Goal: Navigation & Orientation: Find specific page/section

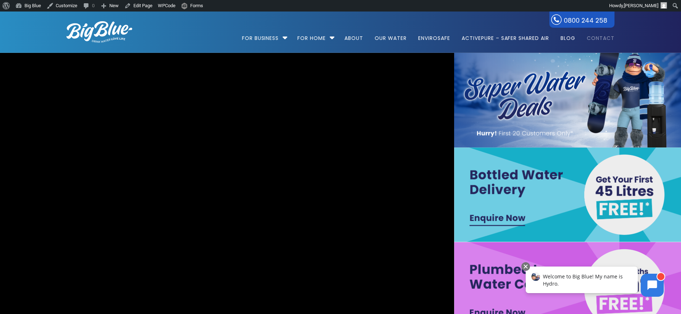
click at [601, 38] on link "Contact" at bounding box center [598, 35] width 33 height 46
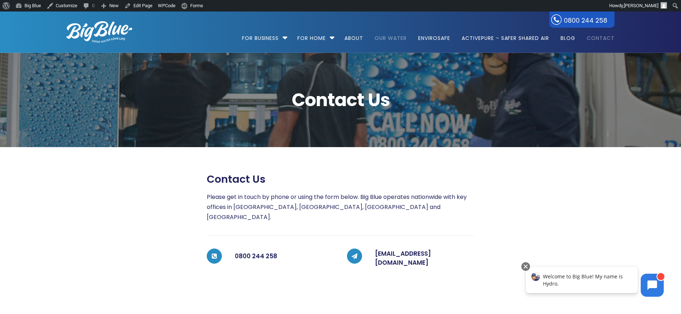
click at [392, 40] on link "Our Water" at bounding box center [391, 35] width 42 height 46
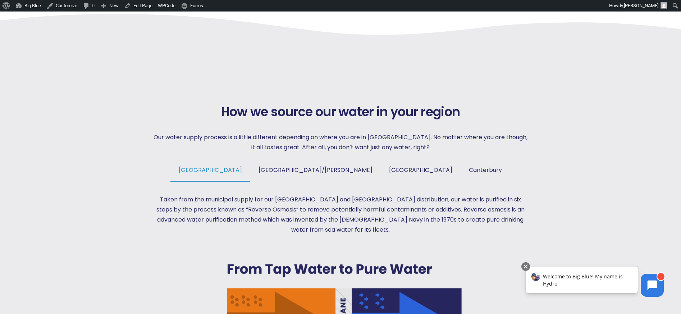
scroll to position [336, 0]
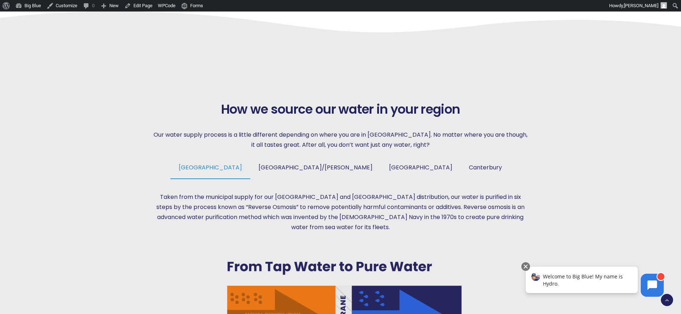
click at [250, 171] on li "Auckland" at bounding box center [211, 171] width 80 height 16
click at [308, 168] on span "Tauranga/Hamilton" at bounding box center [316, 167] width 114 height 8
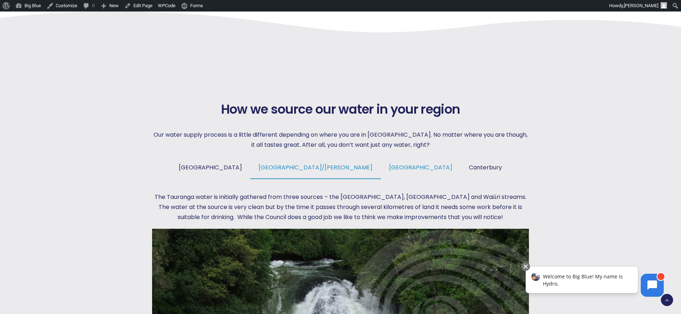
click at [389, 166] on span "Wellington" at bounding box center [420, 167] width 63 height 8
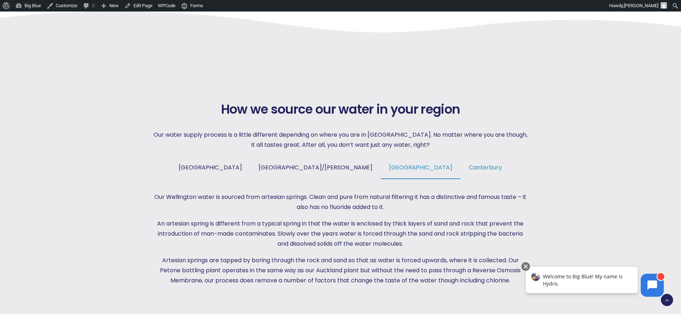
click at [469, 166] on span "Canterbury" at bounding box center [485, 167] width 33 height 8
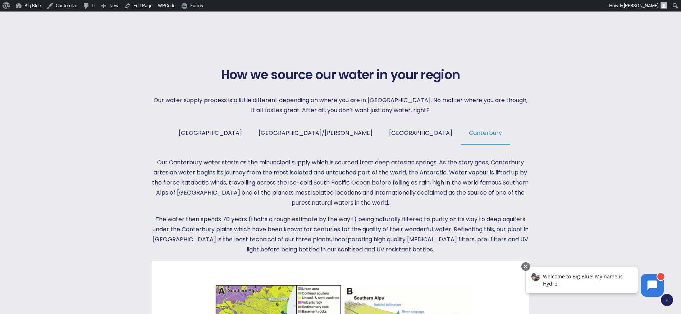
scroll to position [367, 0]
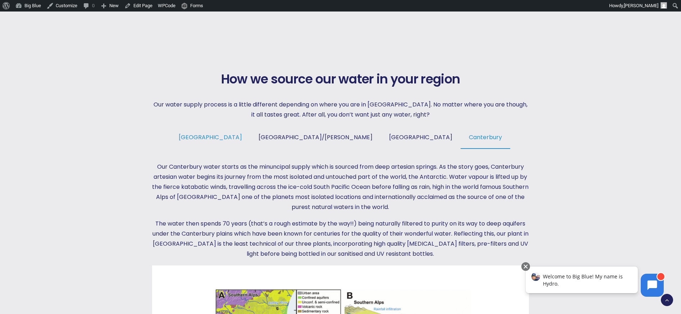
click at [242, 139] on span "Auckland" at bounding box center [210, 137] width 63 height 8
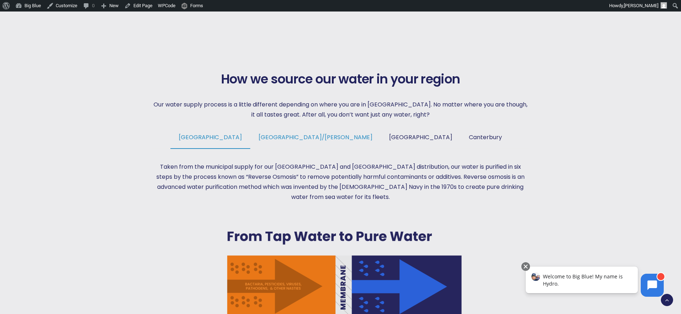
click at [307, 137] on span "Tauranga/Hamilton" at bounding box center [316, 137] width 114 height 8
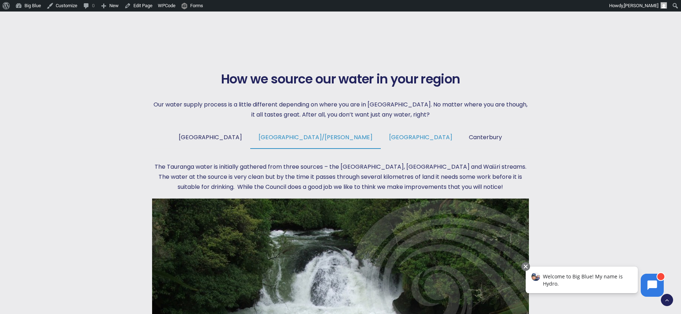
click at [389, 137] on span "Wellington" at bounding box center [420, 137] width 63 height 8
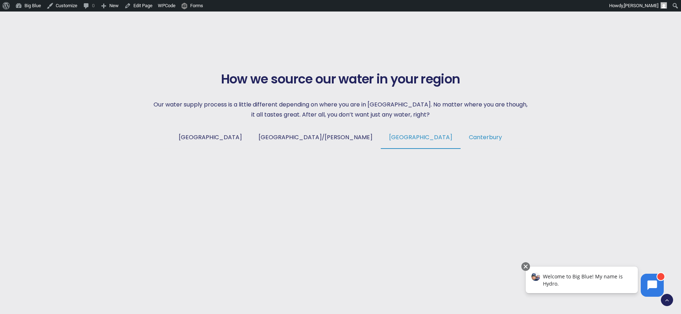
click at [461, 135] on link "Canterbury" at bounding box center [486, 140] width 50 height 15
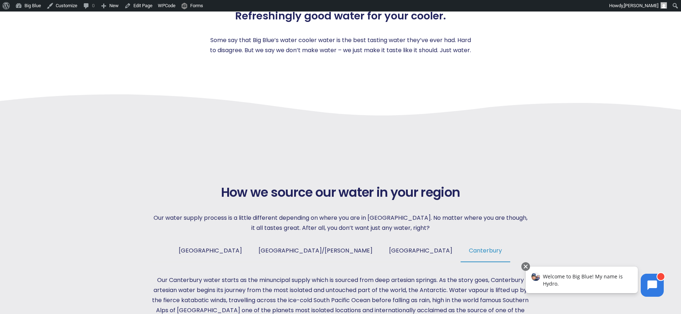
scroll to position [262, 0]
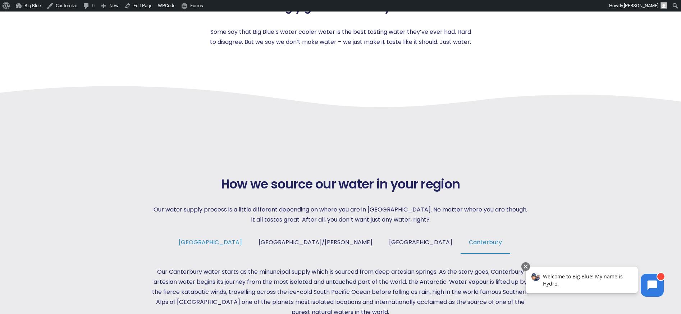
click at [242, 239] on span "Auckland" at bounding box center [210, 242] width 63 height 8
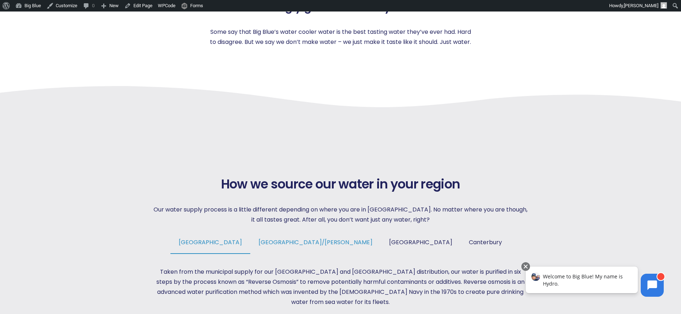
click at [312, 242] on span "Tauranga/Hamilton" at bounding box center [316, 242] width 114 height 8
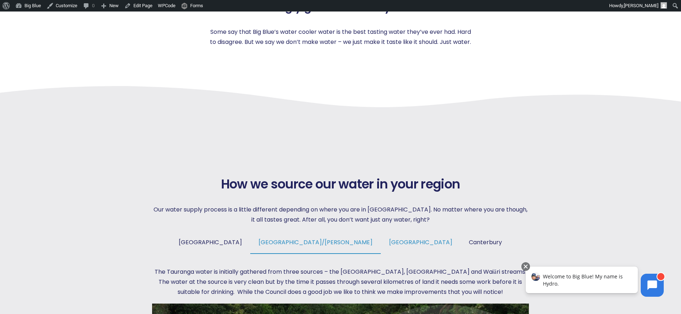
click at [389, 243] on span "Wellington" at bounding box center [420, 242] width 63 height 8
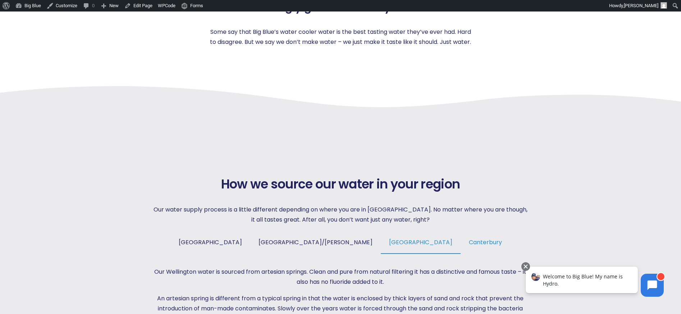
click at [469, 241] on span "Canterbury" at bounding box center [485, 242] width 33 height 8
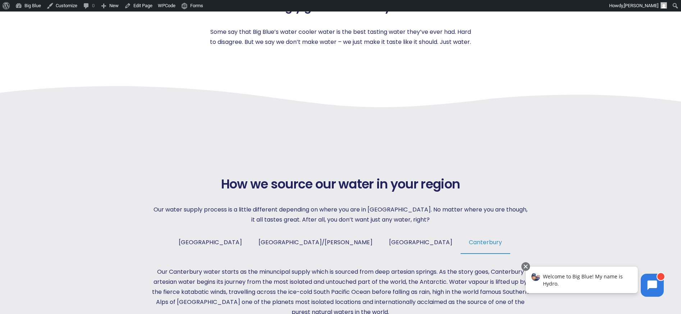
scroll to position [0, 0]
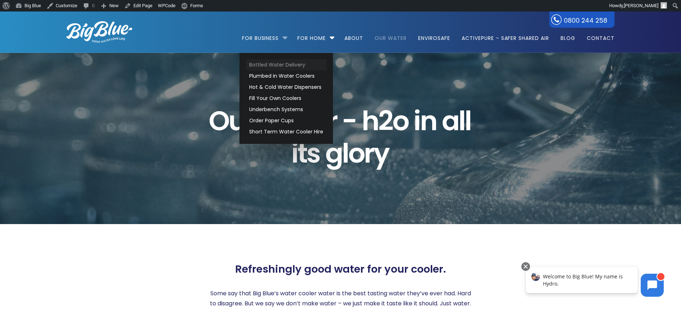
click at [282, 64] on link "Bottled Water Delivery" at bounding box center [286, 64] width 81 height 11
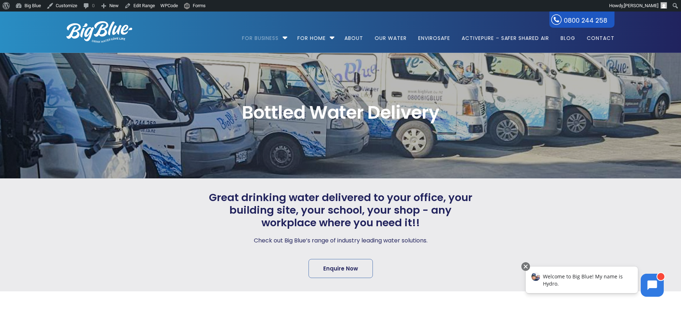
click at [242, 117] on span "Bottled Water Delivery" at bounding box center [341, 113] width 548 height 18
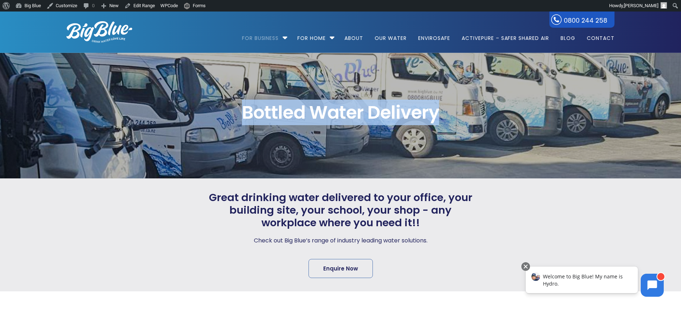
drag, startPoint x: 244, startPoint y: 113, endPoint x: 472, endPoint y: 112, distance: 228.4
click at [472, 112] on span "Bottled Water Delivery" at bounding box center [341, 113] width 548 height 18
click at [368, 115] on span "Bottled Water Delivery" at bounding box center [341, 113] width 548 height 18
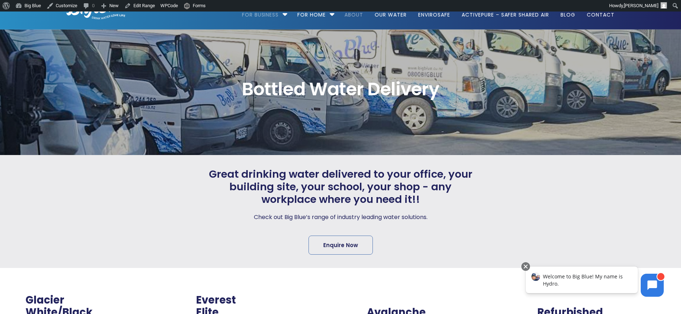
scroll to position [6, 0]
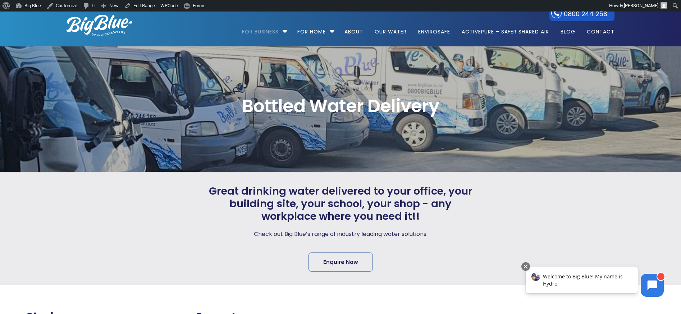
click at [251, 104] on span "Bottled Water Delivery" at bounding box center [341, 106] width 548 height 18
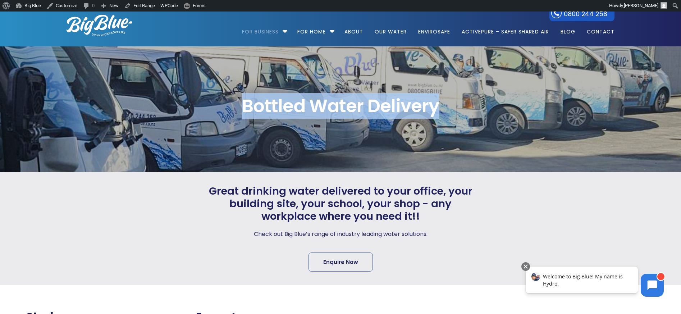
drag, startPoint x: 242, startPoint y: 105, endPoint x: 486, endPoint y: 108, distance: 243.6
click at [486, 108] on span "Bottled Water Delivery" at bounding box center [341, 106] width 548 height 18
click at [420, 109] on span "Bottled Water Delivery" at bounding box center [341, 106] width 548 height 18
drag, startPoint x: 312, startPoint y: 103, endPoint x: 449, endPoint y: 98, distance: 137.1
click at [449, 98] on span "Bottled Water Delivery" at bounding box center [341, 106] width 548 height 18
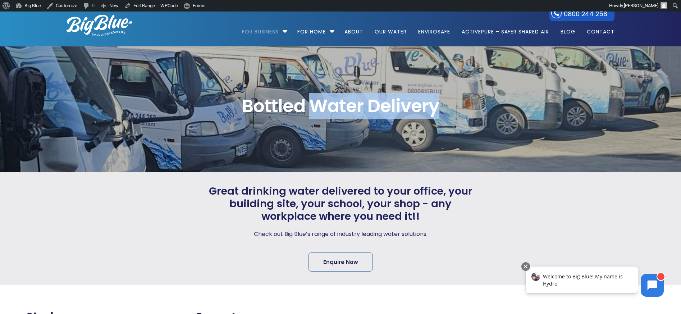
click at [425, 109] on span "Bottled Water Delivery" at bounding box center [341, 106] width 548 height 18
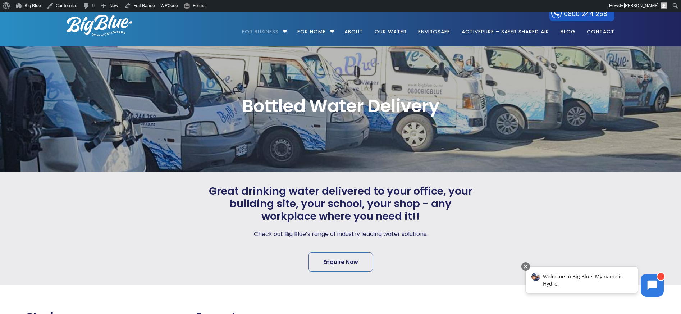
click at [426, 106] on span "Bottled Water Delivery" at bounding box center [341, 106] width 548 height 18
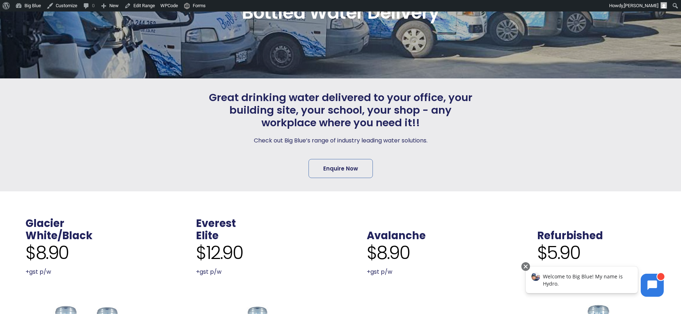
scroll to position [0, 0]
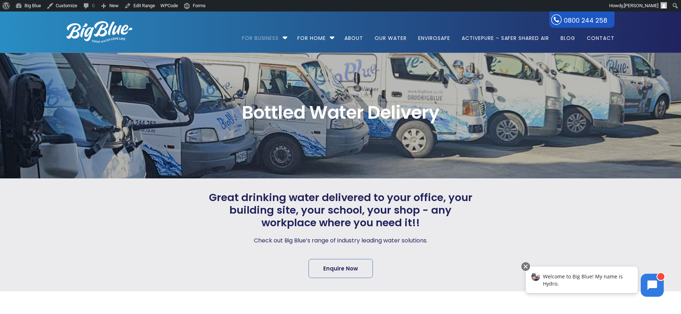
click at [109, 29] on img at bounding box center [100, 32] width 66 height 22
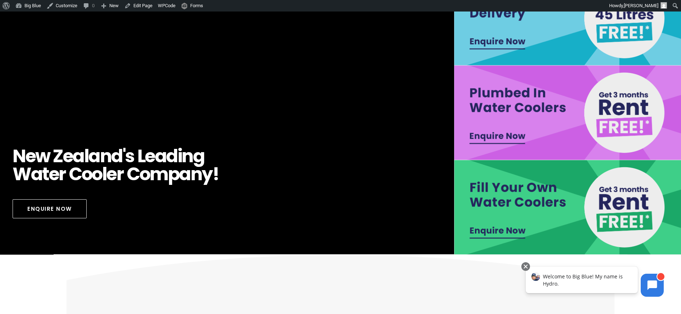
scroll to position [222, 0]
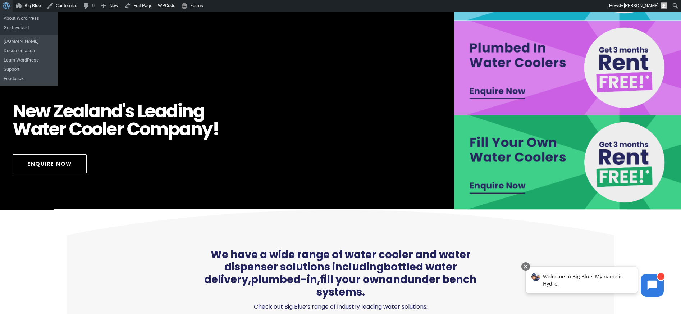
click at [6, 6] on span "Toolbar" at bounding box center [5, 5] width 5 height 10
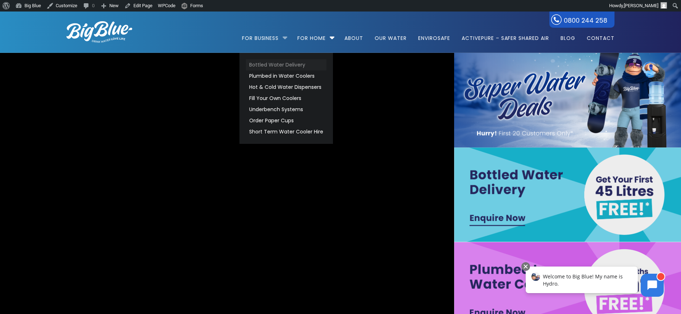
click at [275, 63] on link "Bottled Water Delivery" at bounding box center [286, 64] width 81 height 11
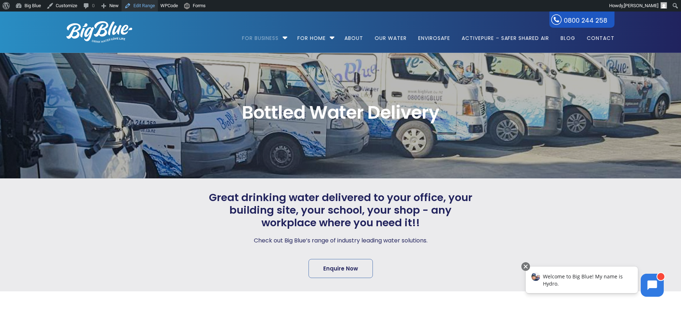
click at [149, 4] on link "Edit Range" at bounding box center [140, 6] width 36 height 12
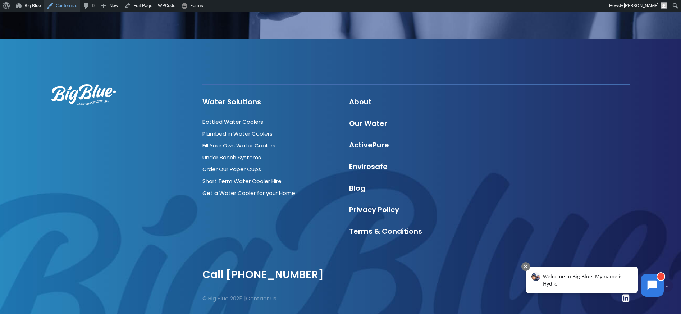
scroll to position [2226, 0]
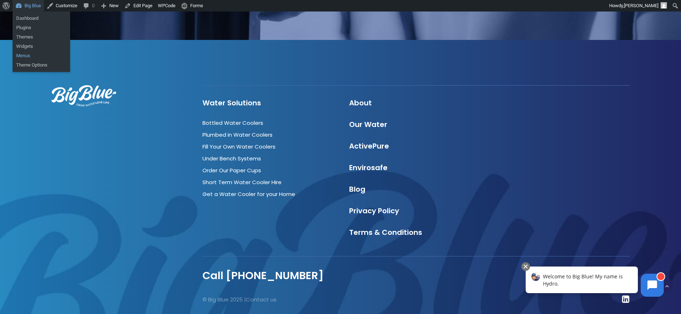
click at [24, 59] on link "Menus" at bounding box center [42, 55] width 58 height 9
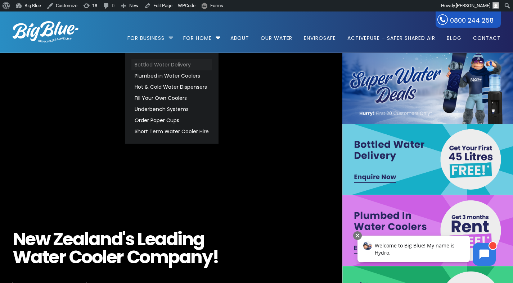
click at [166, 64] on link "Bottled Water Delivery" at bounding box center [171, 64] width 81 height 11
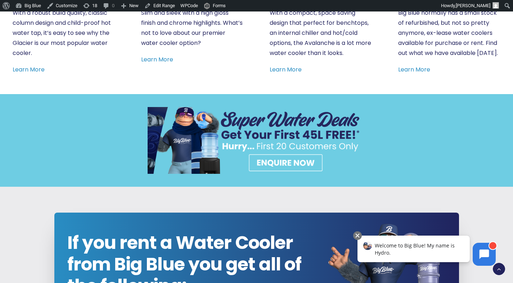
scroll to position [665, 0]
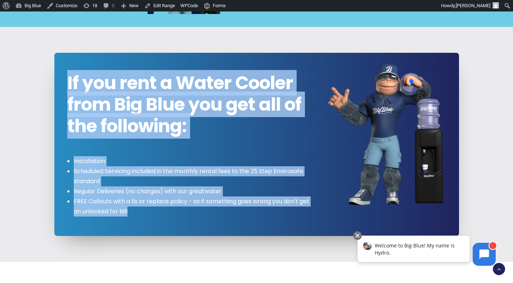
drag, startPoint x: 142, startPoint y: 214, endPoint x: 62, endPoint y: 77, distance: 159.2
click at [62, 77] on div "If you rent a Water Cooler from Big Blue you get all of the following: Installa…" at bounding box center [184, 144] width 261 height 145
copy div "If you rent a Water Cooler from Big Blue you get all of the following: Installa…"
click at [167, 172] on li "Scheduled Servicing included in the monthly rental fees to the 25 Step Envirosa…" at bounding box center [194, 177] width 241 height 20
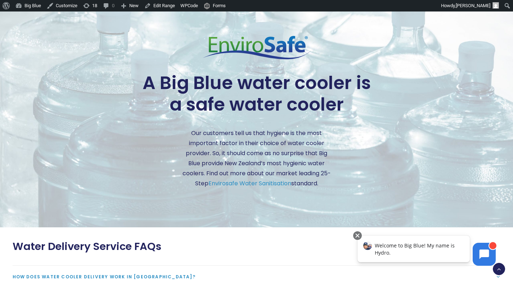
scroll to position [1557, 0]
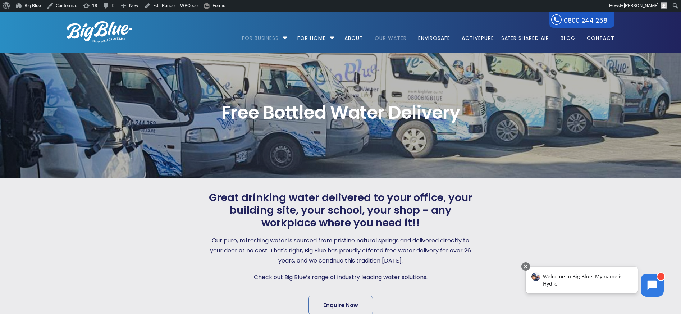
click at [381, 36] on link "Our Water" at bounding box center [391, 35] width 42 height 46
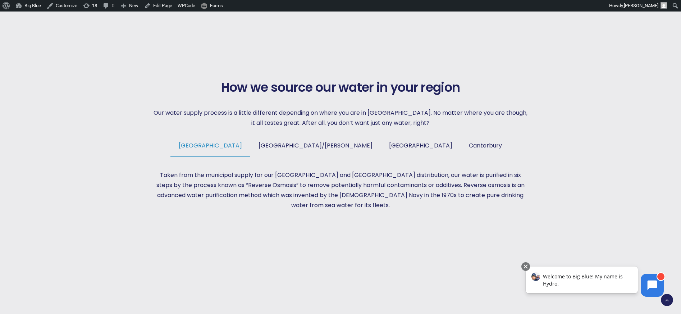
scroll to position [359, 0]
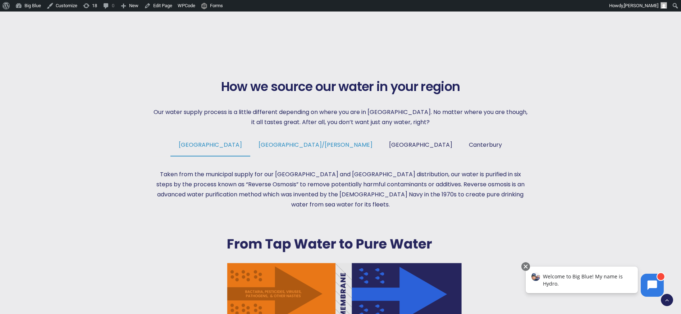
click at [327, 141] on span "[GEOGRAPHIC_DATA]/[PERSON_NAME]" at bounding box center [316, 145] width 114 height 8
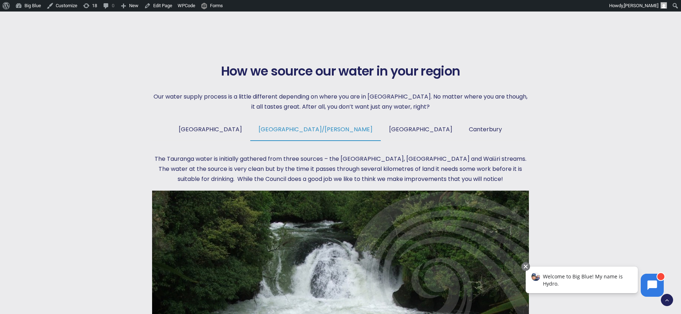
scroll to position [387, 0]
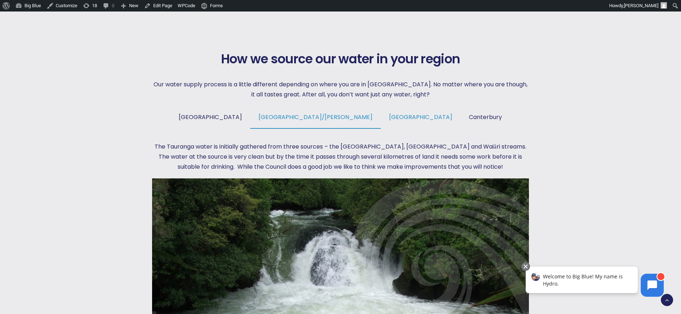
click at [389, 117] on span "[GEOGRAPHIC_DATA]" at bounding box center [420, 117] width 63 height 8
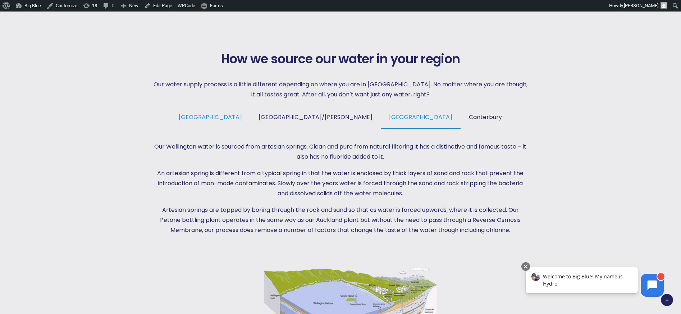
click at [242, 120] on span "[GEOGRAPHIC_DATA]" at bounding box center [210, 117] width 63 height 8
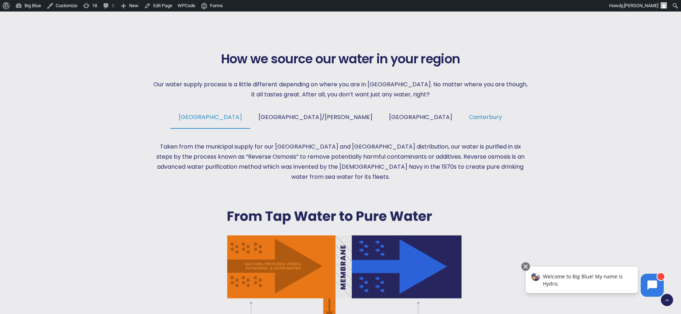
click at [461, 122] on link "Canterbury" at bounding box center [486, 120] width 50 height 15
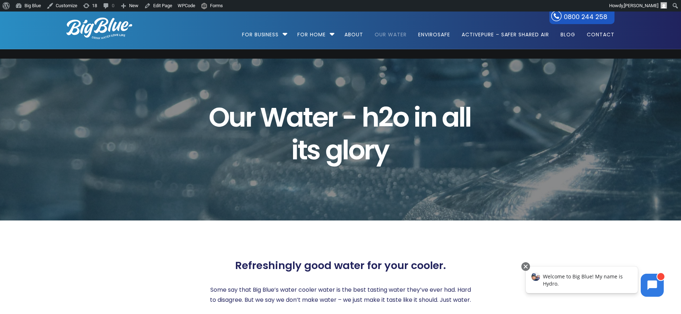
scroll to position [0, 0]
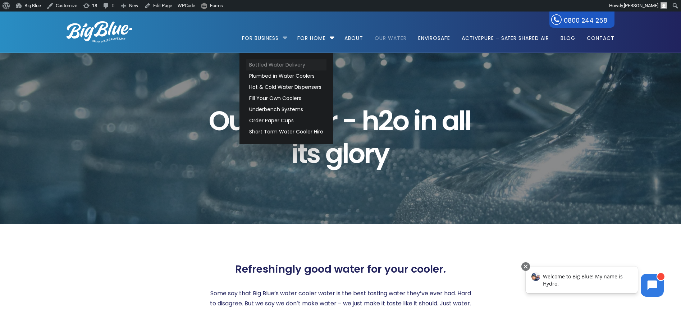
click at [269, 66] on link "Bottled Water Delivery" at bounding box center [286, 64] width 81 height 11
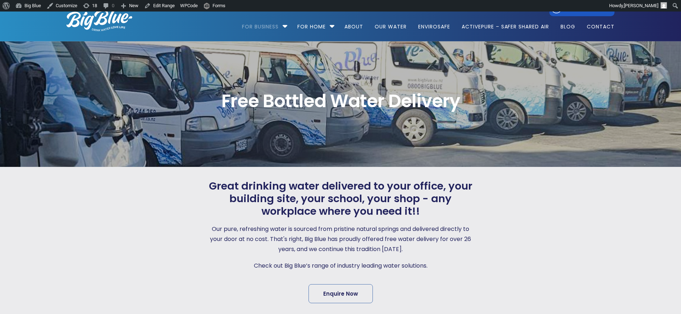
click at [169, 6] on link "Edit Range" at bounding box center [159, 6] width 36 height 12
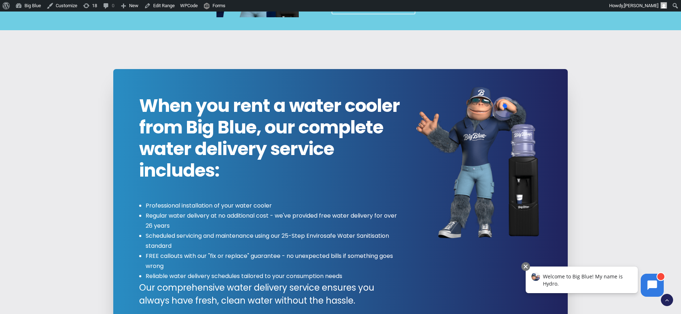
scroll to position [791, 0]
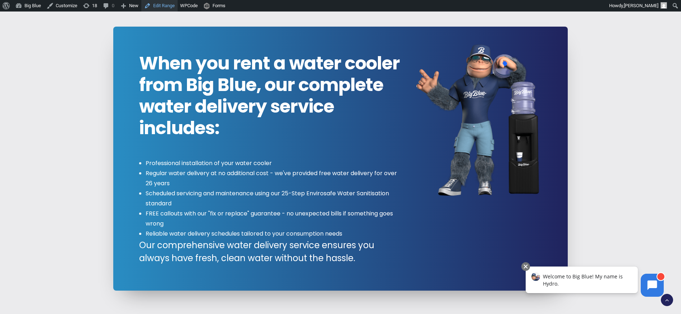
click at [165, 8] on link "Edit Range" at bounding box center [159, 6] width 36 height 12
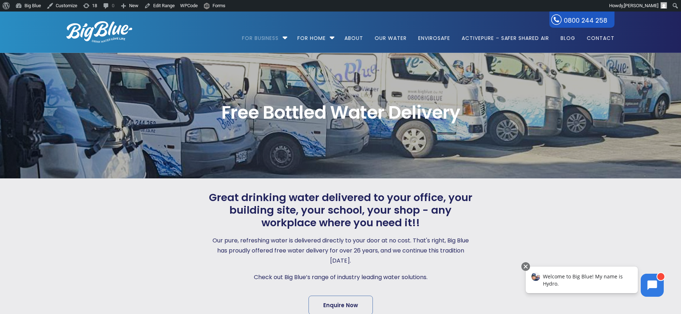
click at [108, 31] on img at bounding box center [100, 32] width 66 height 22
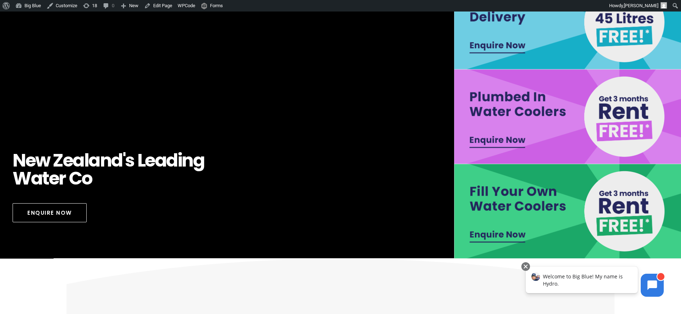
scroll to position [306, 0]
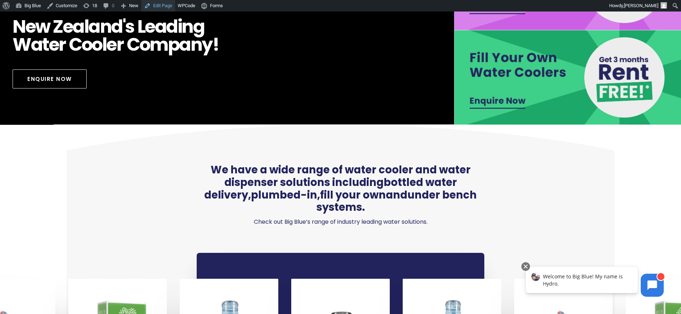
click at [167, 6] on link "Edit Page" at bounding box center [158, 6] width 34 height 12
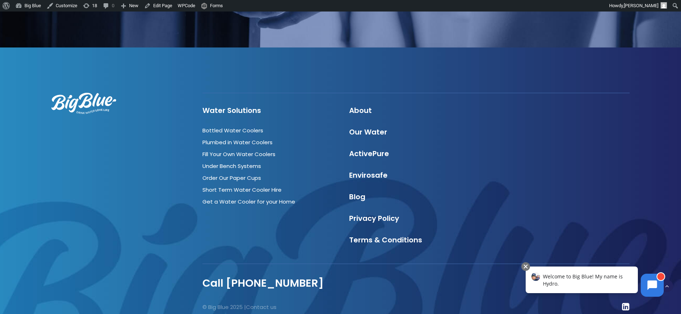
scroll to position [2233, 0]
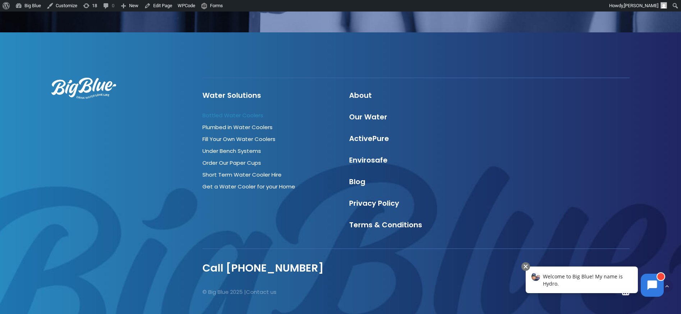
click at [243, 112] on link "Bottled Water Coolers" at bounding box center [233, 116] width 61 height 8
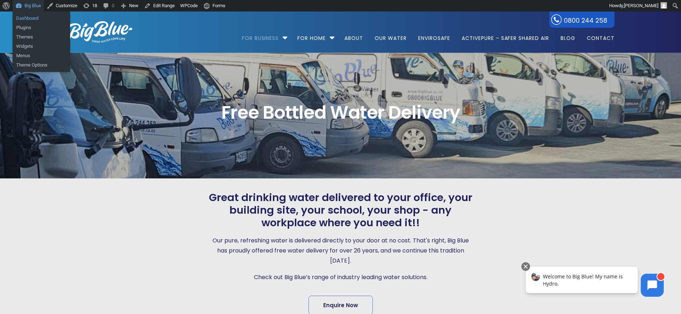
click at [33, 18] on link "Dashboard" at bounding box center [42, 18] width 58 height 9
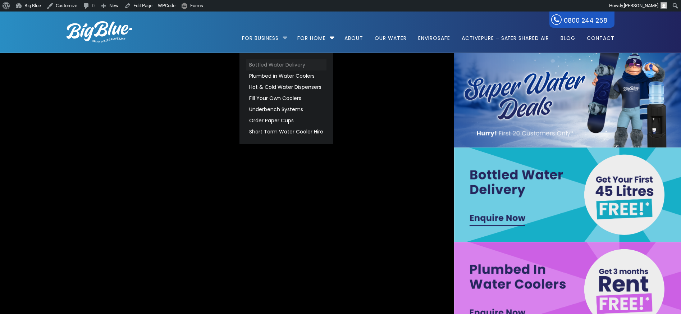
click at [280, 64] on link "Bottled Water Delivery" at bounding box center [286, 64] width 81 height 11
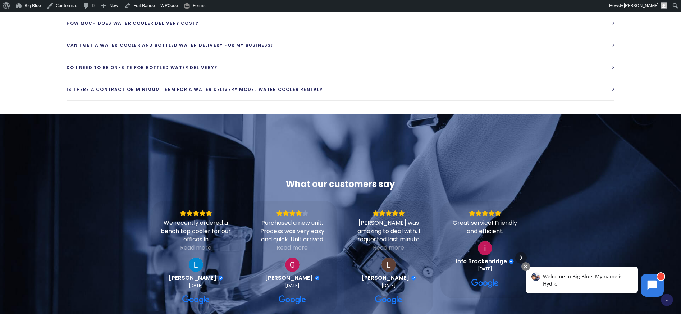
scroll to position [2563, 0]
